Goal: Transaction & Acquisition: Purchase product/service

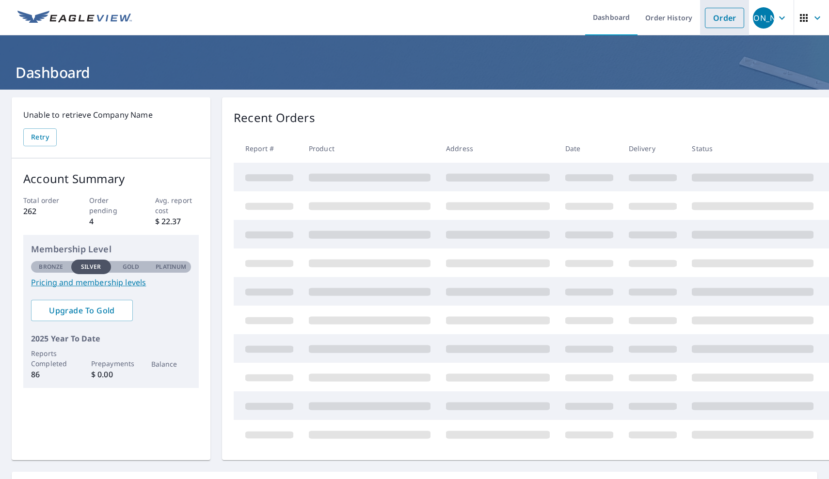
click at [718, 22] on link "Order" at bounding box center [724, 18] width 39 height 20
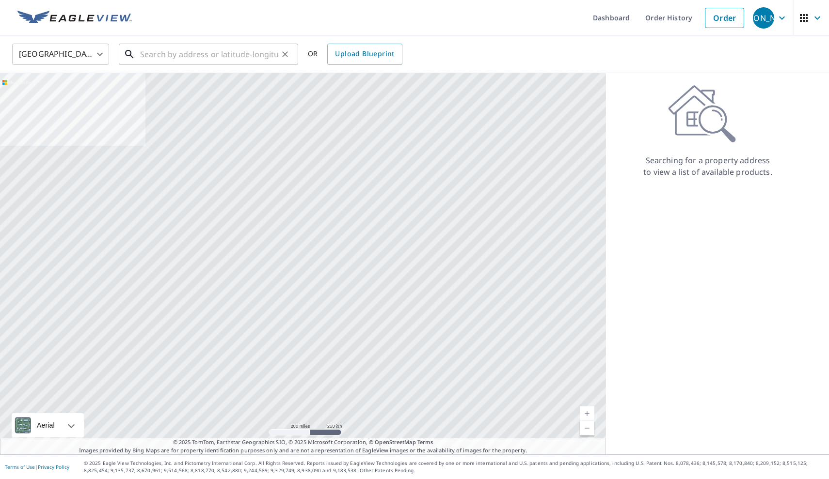
click at [196, 53] on input "text" at bounding box center [209, 54] width 138 height 27
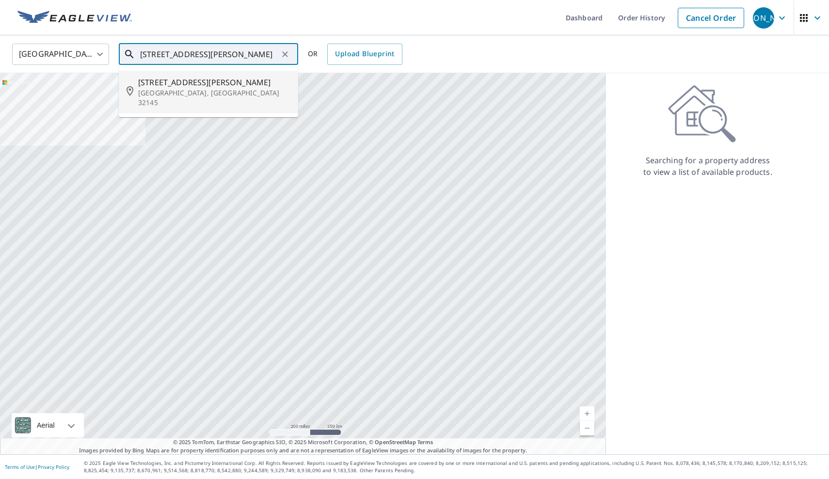
click at [177, 82] on span "[STREET_ADDRESS][PERSON_NAME]" at bounding box center [214, 83] width 152 height 12
type input "[STREET_ADDRESS][PERSON_NAME][PERSON_NAME]"
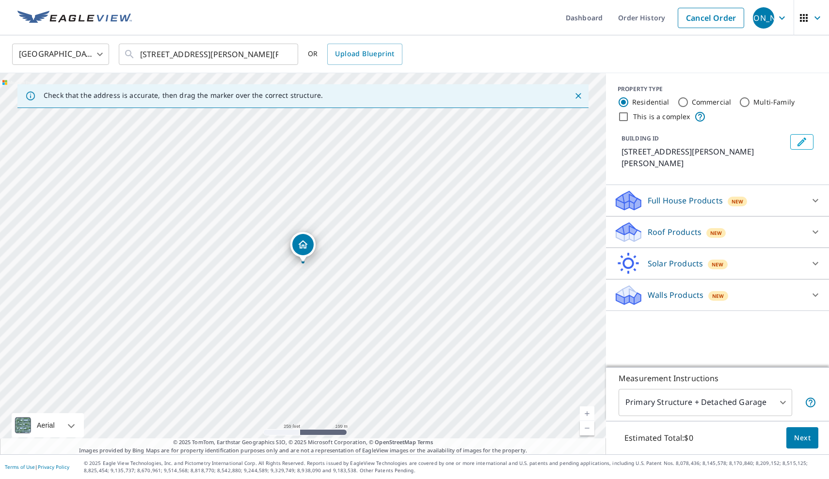
click at [588, 411] on link "Current Level 17, Zoom In" at bounding box center [587, 414] width 15 height 15
click at [588, 411] on link "Current Level 17.664034071712354, Zoom In" at bounding box center [587, 414] width 15 height 15
click at [801, 434] on span "Next" at bounding box center [802, 438] width 16 height 12
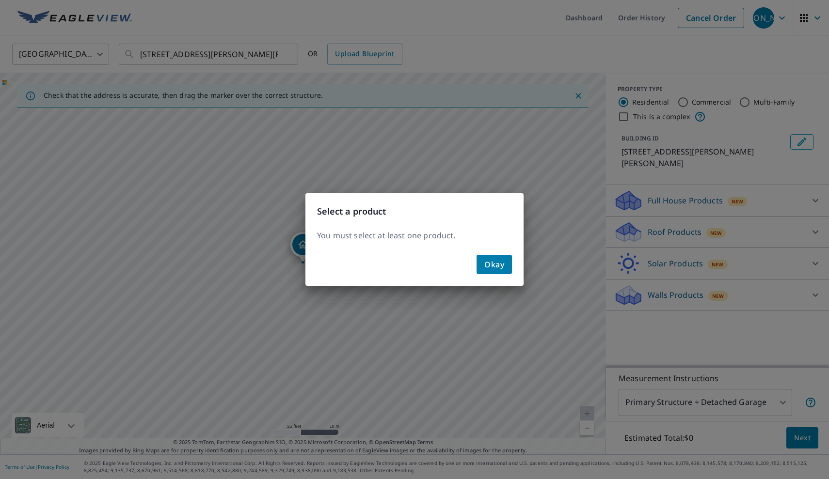
click at [500, 268] on span "Okay" at bounding box center [494, 265] width 20 height 14
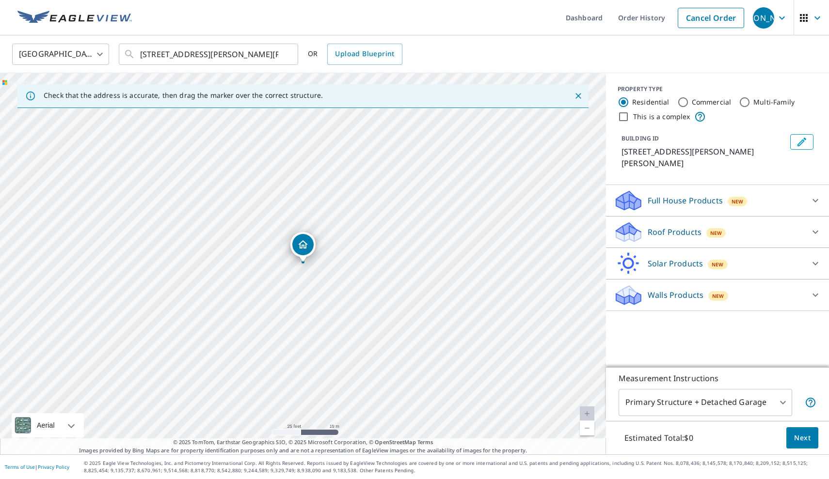
click at [818, 231] on icon at bounding box center [816, 232] width 6 height 3
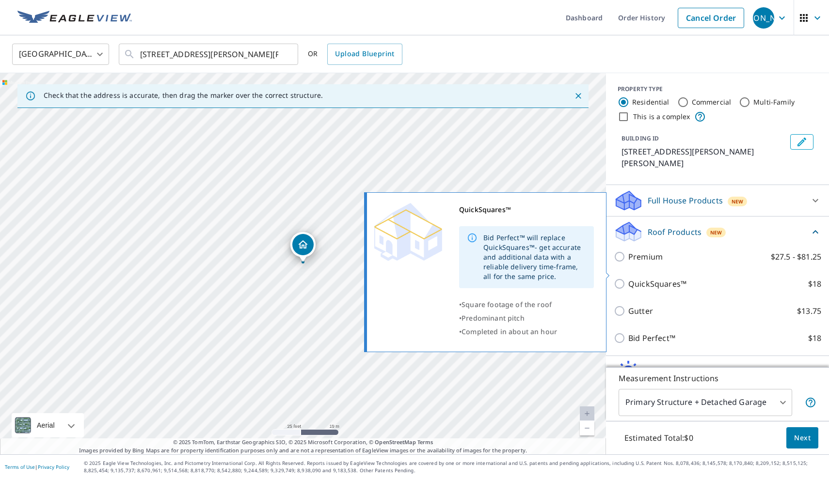
click at [619, 278] on input "QuickSquares™ $18" at bounding box center [621, 284] width 15 height 12
checkbox input "true"
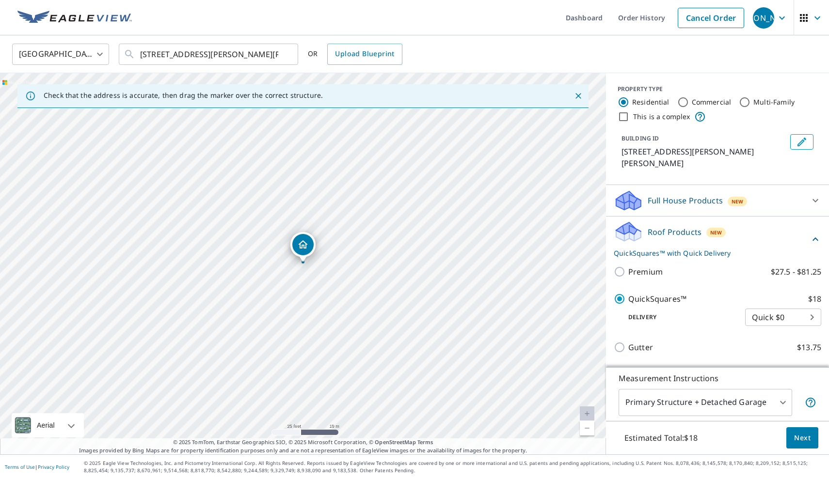
click at [799, 435] on span "Next" at bounding box center [802, 438] width 16 height 12
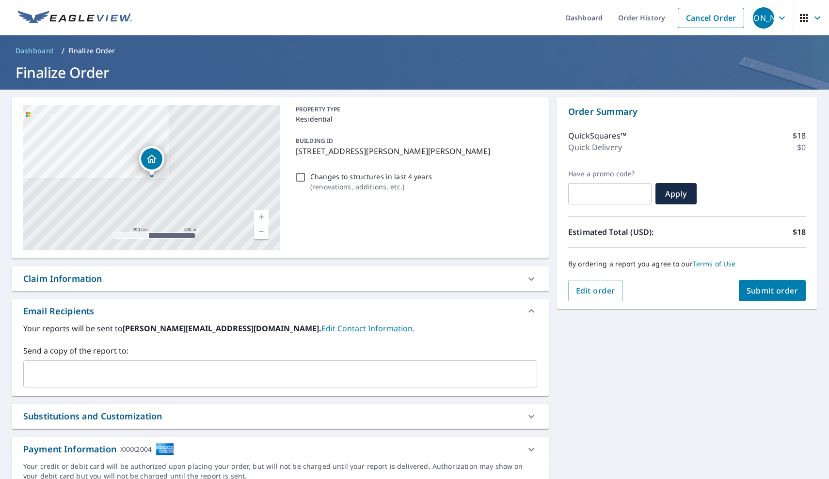
click at [768, 290] on span "Submit order" at bounding box center [773, 291] width 52 height 11
